Goal: Check status

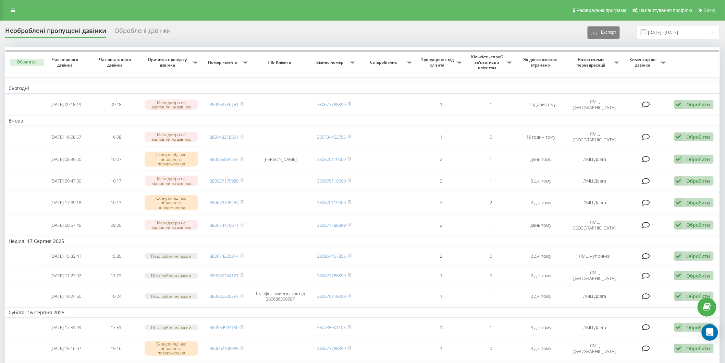
click at [42, 30] on div "Необроблені пропущені дзвінки" at bounding box center [55, 32] width 101 height 11
